Goal: Task Accomplishment & Management: Manage account settings

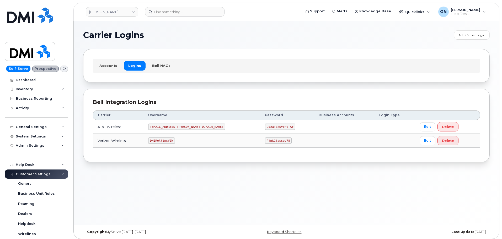
click at [170, 141] on code "DMIRollinsVZW" at bounding box center [161, 140] width 27 height 6
copy code "DMIRollinsVZW"
click at [265, 140] on code "P!nkGlasses78" at bounding box center [278, 140] width 27 height 6
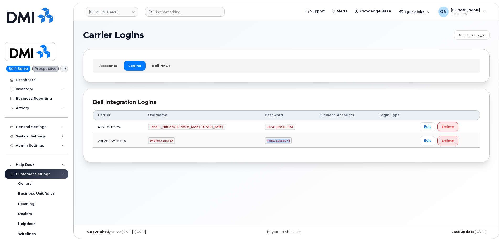
click at [265, 140] on code "P!nkGlasses78" at bounding box center [278, 140] width 27 height 6
copy code "P!nkGlasses78"
